Goal: Task Accomplishment & Management: Complete application form

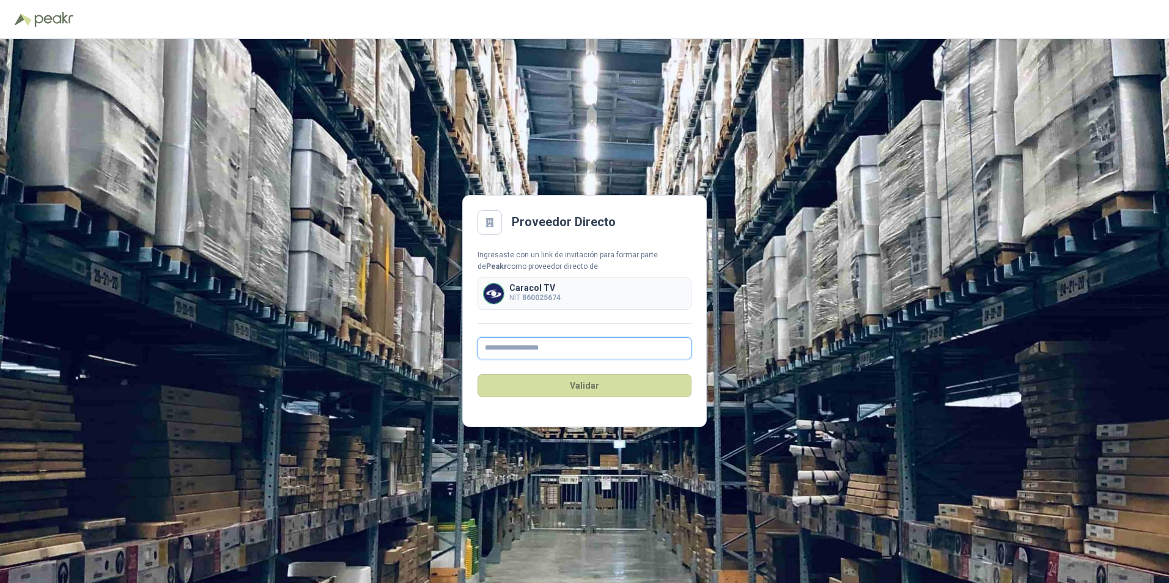
click at [536, 350] on input "text" at bounding box center [584, 348] width 214 height 22
click at [536, 347] on input "text" at bounding box center [584, 348] width 214 height 22
type input "**********"
click at [617, 392] on button "Validar" at bounding box center [584, 385] width 214 height 23
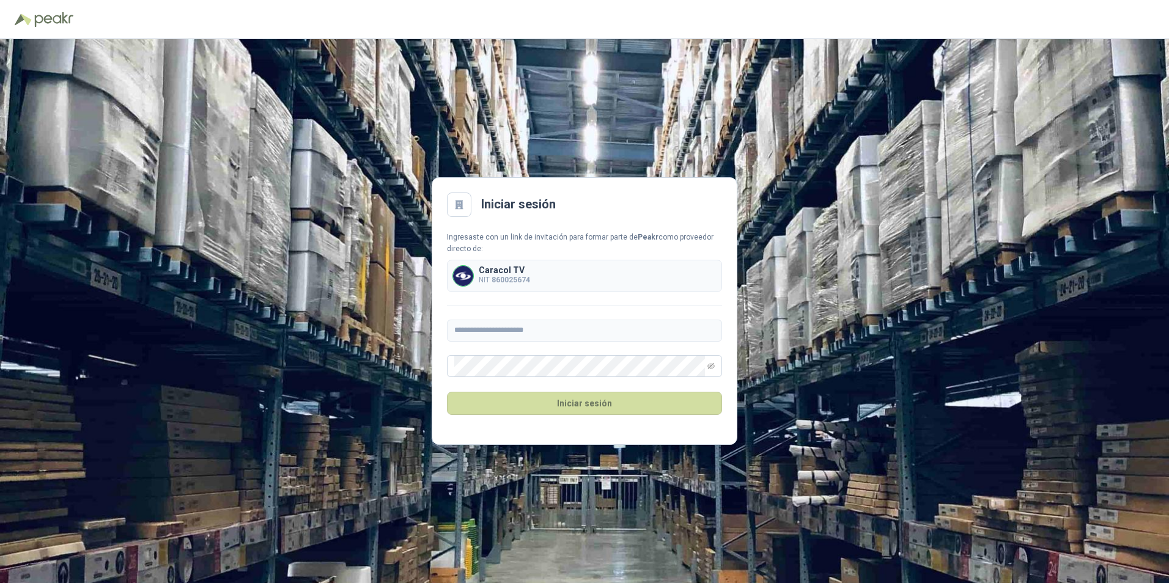
click at [869, 403] on div "**********" at bounding box center [584, 311] width 1169 height 544
click at [609, 405] on button "Iniciar sesión" at bounding box center [584, 403] width 275 height 23
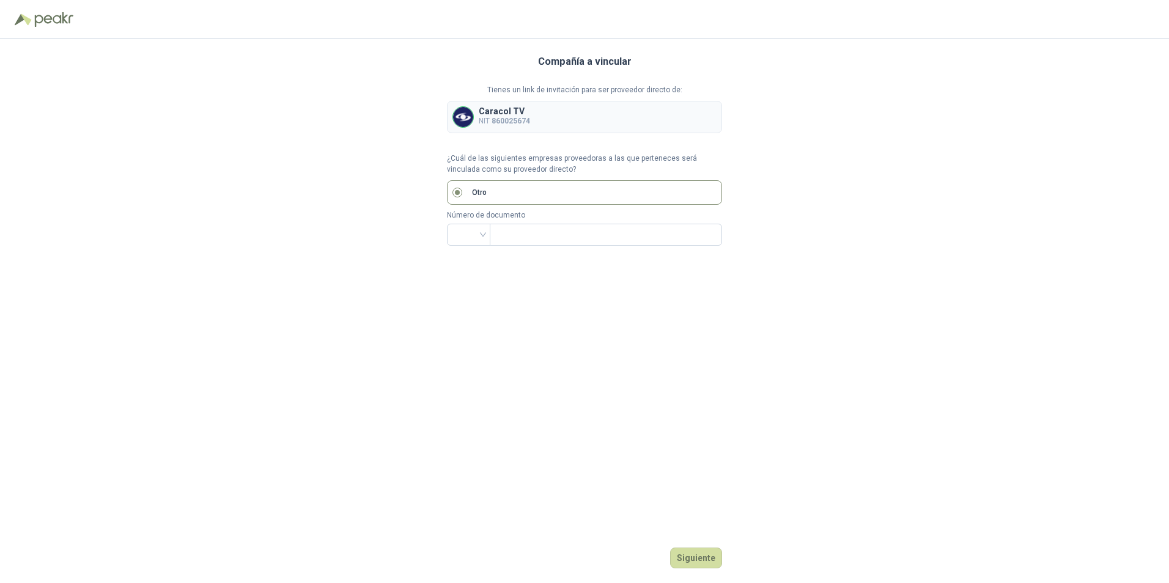
click at [531, 289] on div "Compañía a vincular Tienes un link de invitación para ser proveedor directo de:…" at bounding box center [584, 311] width 275 height 544
click at [569, 185] on label "Otro" at bounding box center [584, 192] width 275 height 24
click at [688, 560] on button "Siguiente" at bounding box center [696, 558] width 52 height 21
drag, startPoint x: 523, startPoint y: 215, endPoint x: 528, endPoint y: 228, distance: 14.0
click at [524, 216] on p "Número de documento" at bounding box center [584, 216] width 275 height 12
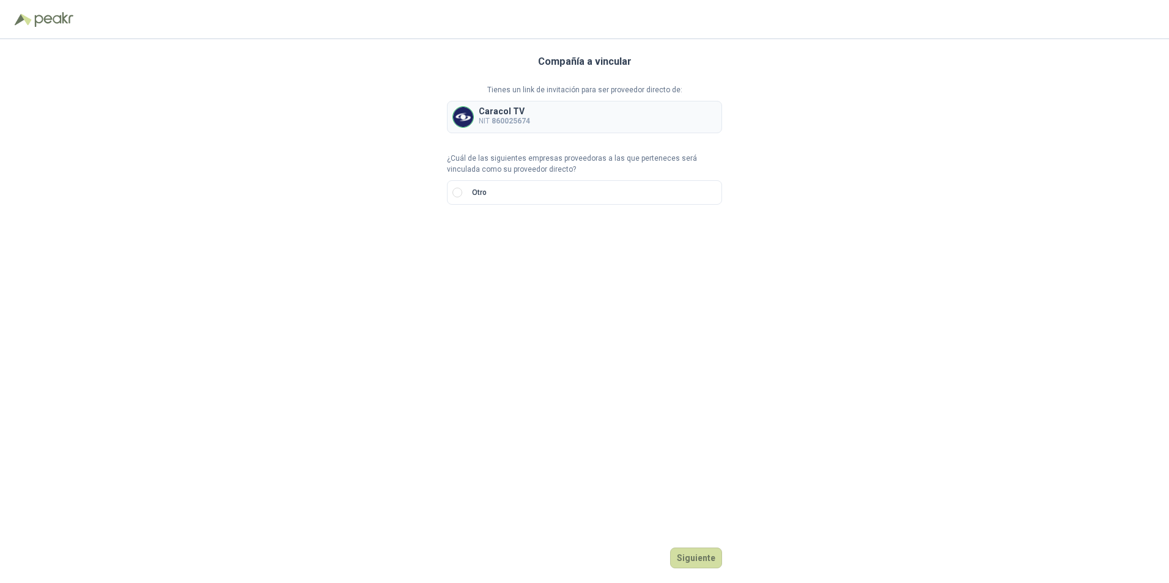
click at [1045, 307] on div "Compañía a vincular Tienes un link de invitación para ser proveedor directo de:…" at bounding box center [584, 311] width 1169 height 544
click at [963, 227] on div "Compañía a vincular Tienes un link de invitación para ser proveedor directo de:…" at bounding box center [584, 311] width 1169 height 544
